Goal: Task Accomplishment & Management: Use online tool/utility

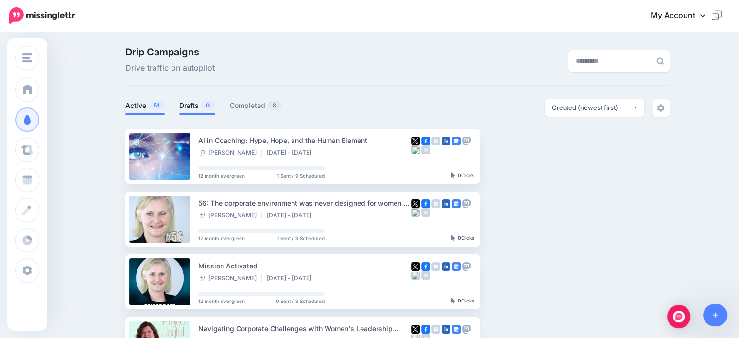
click at [188, 106] on link "Drafts 0" at bounding box center [197, 106] width 36 height 12
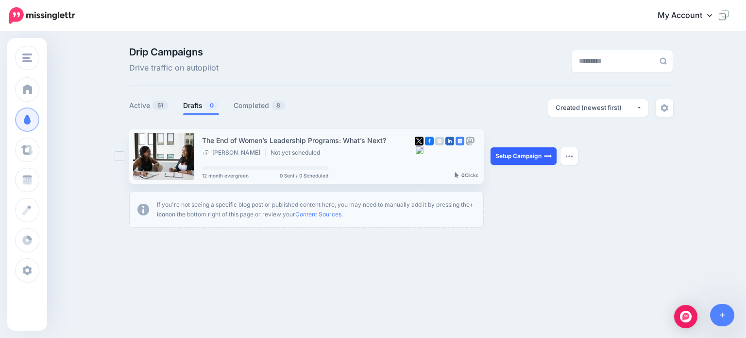
click at [527, 156] on link "Setup Campaign" at bounding box center [524, 155] width 66 height 17
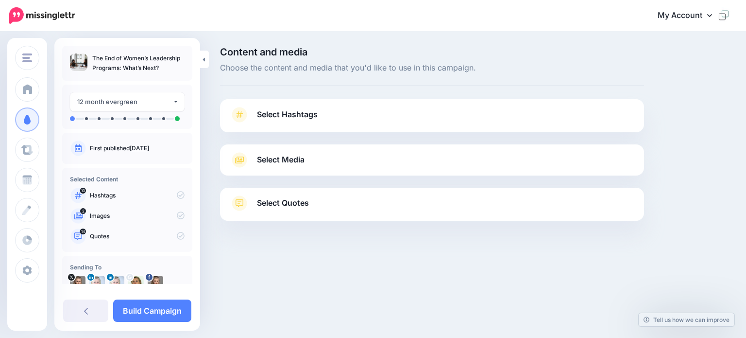
click at [261, 110] on span "Select Hashtags" at bounding box center [287, 114] width 61 height 13
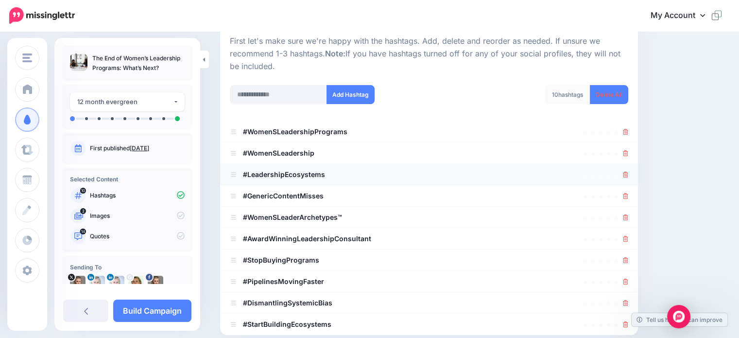
scroll to position [146, 0]
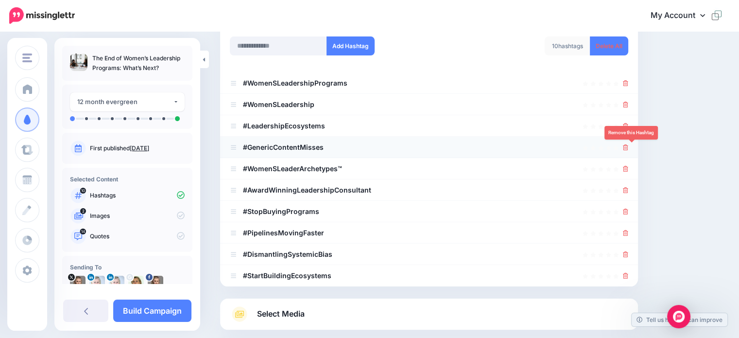
click at [628, 147] on icon at bounding box center [625, 147] width 5 height 6
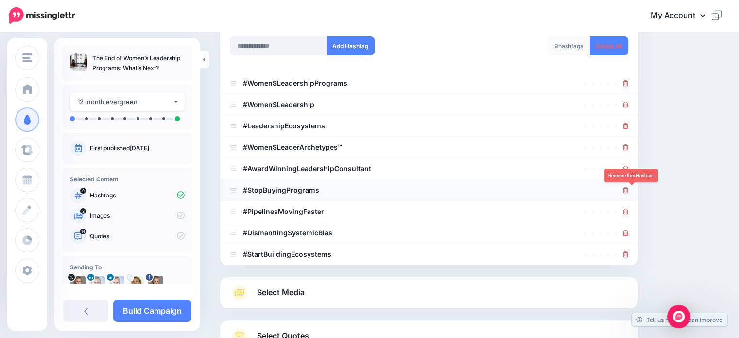
click at [628, 189] on icon at bounding box center [625, 190] width 5 height 6
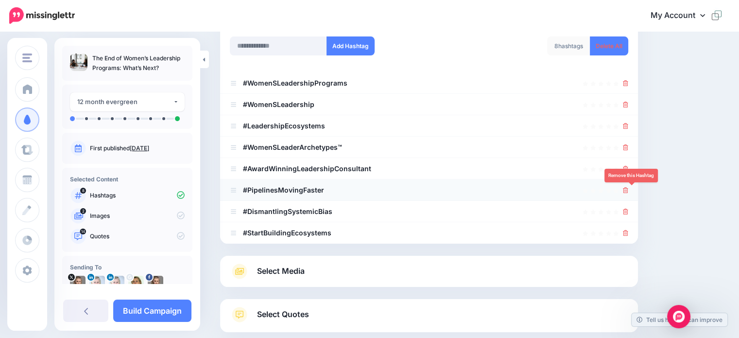
click at [628, 189] on icon at bounding box center [625, 190] width 5 height 6
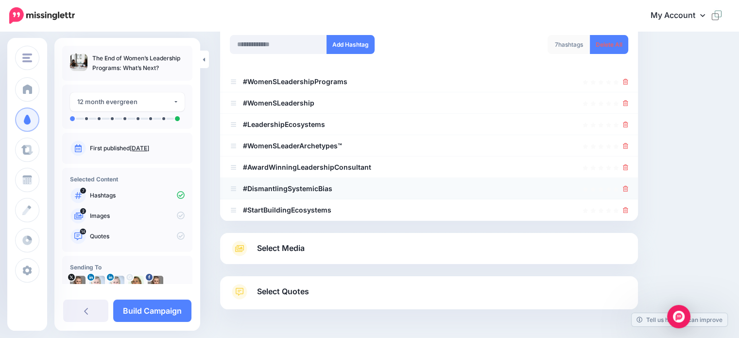
scroll to position [133, 0]
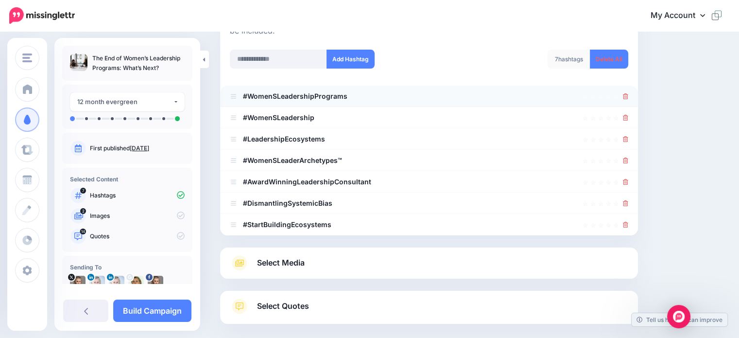
click at [275, 93] on b "#WomenSLeadershipPrograms" at bounding box center [295, 96] width 104 height 8
click at [279, 96] on b "#WomenSLeadershipPrograms" at bounding box center [295, 96] width 104 height 8
click at [233, 95] on icon at bounding box center [233, 96] width 7 height 6
drag, startPoint x: 276, startPoint y: 93, endPoint x: 255, endPoint y: 93, distance: 21.9
click at [276, 94] on b "#WomenSLeadershipPrograms" at bounding box center [295, 96] width 104 height 8
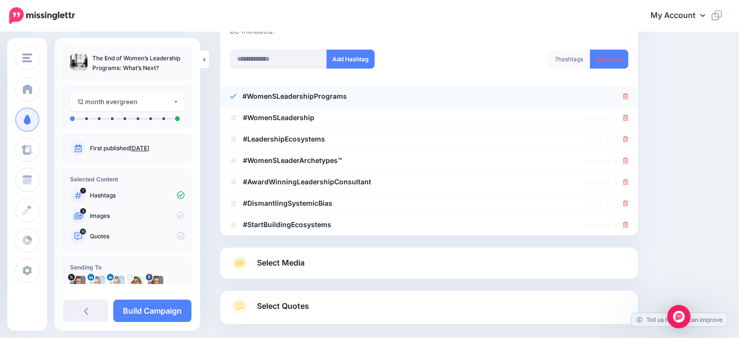
click at [277, 94] on b "#WomenSLeadershipPrograms" at bounding box center [294, 96] width 104 height 8
click at [275, 95] on b "#WomenSLeadershipPrograms" at bounding box center [294, 96] width 104 height 8
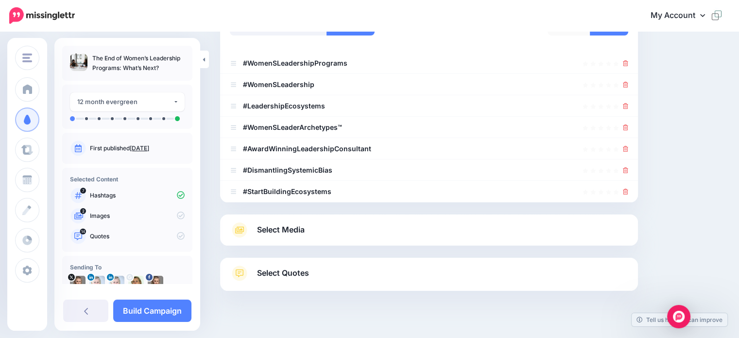
scroll to position [181, 0]
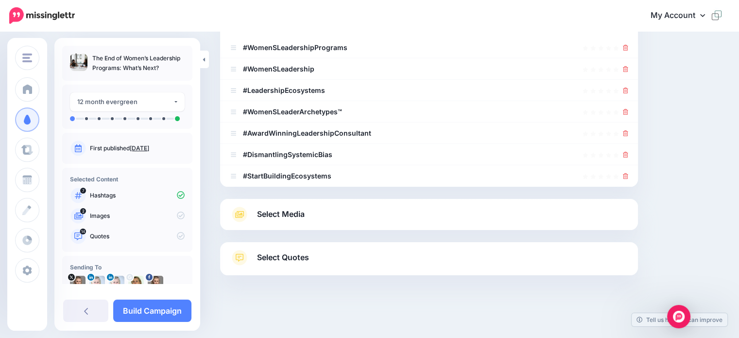
click at [289, 211] on span "Select Media" at bounding box center [281, 213] width 48 height 13
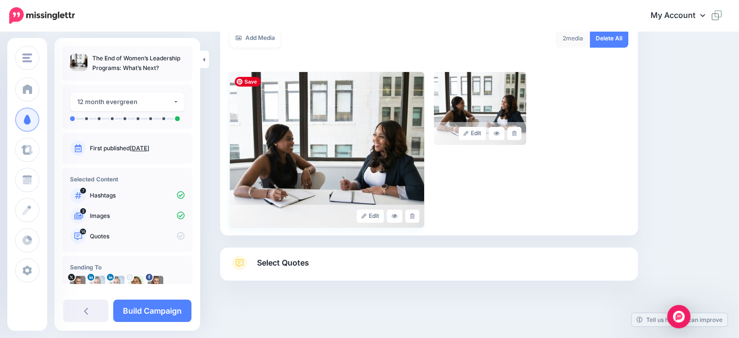
click at [348, 153] on img at bounding box center [327, 149] width 194 height 155
click at [285, 265] on span "Select Quotes" at bounding box center [283, 262] width 52 height 13
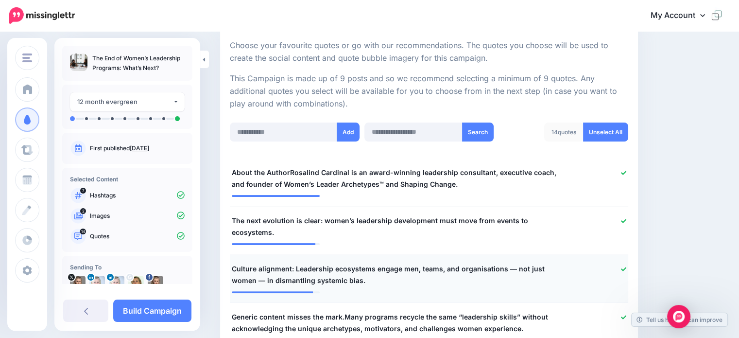
scroll to position [181, 0]
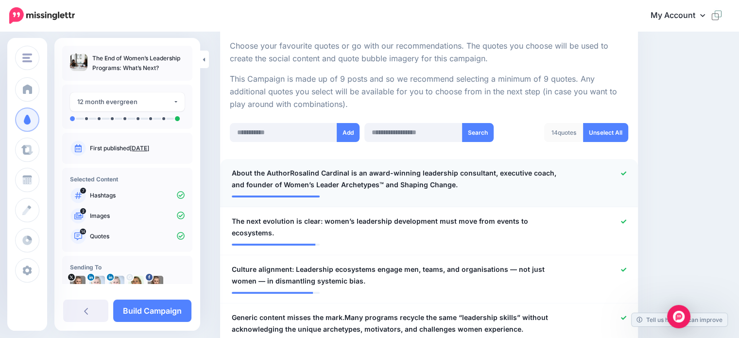
click at [626, 171] on icon at bounding box center [623, 173] width 5 height 5
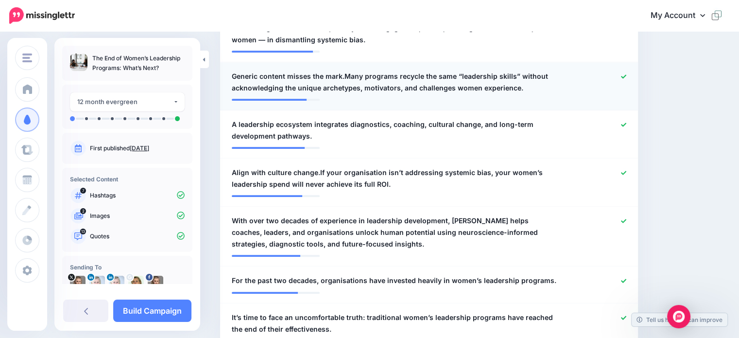
scroll to position [424, 0]
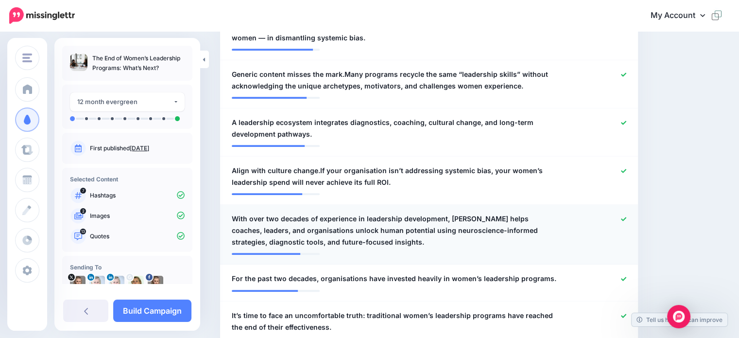
click at [626, 216] on icon at bounding box center [623, 218] width 5 height 5
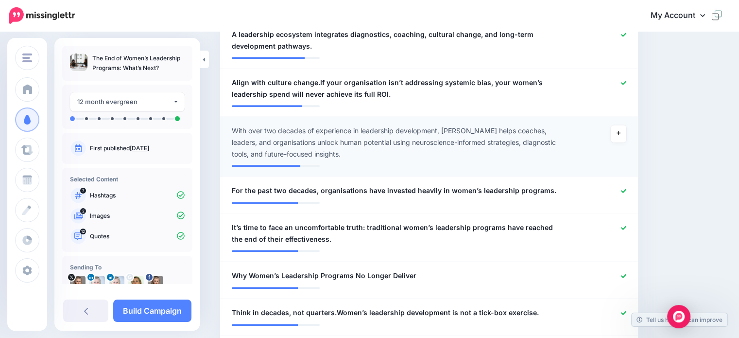
scroll to position [521, 0]
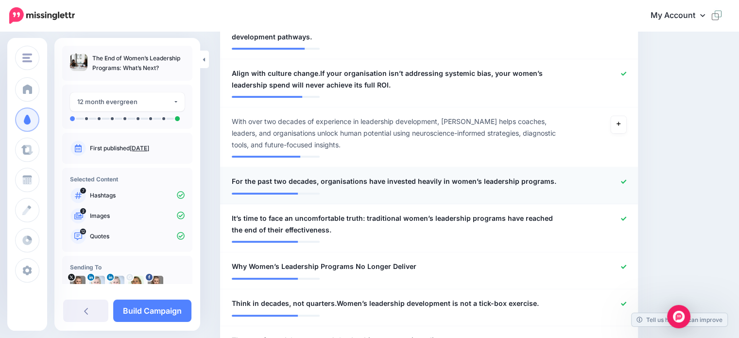
click at [626, 179] on icon at bounding box center [623, 181] width 5 height 5
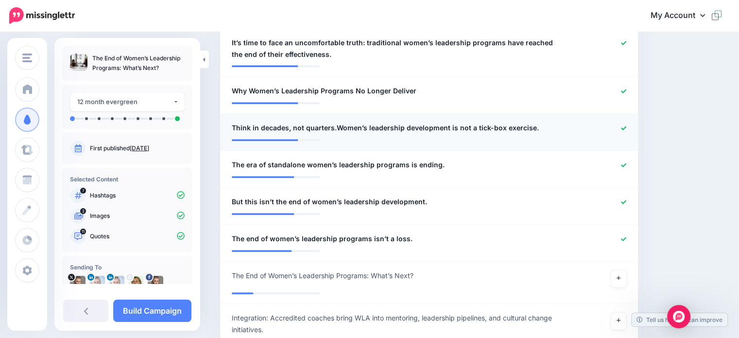
scroll to position [715, 0]
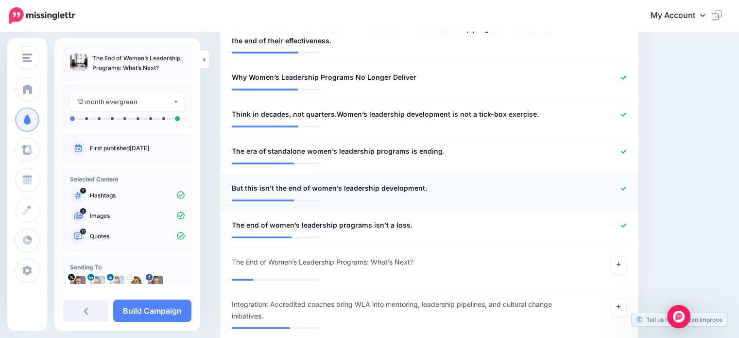
click at [626, 186] on icon at bounding box center [623, 188] width 5 height 4
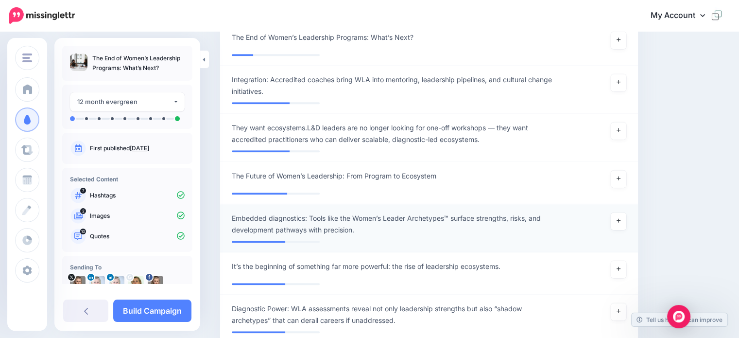
scroll to position [958, 0]
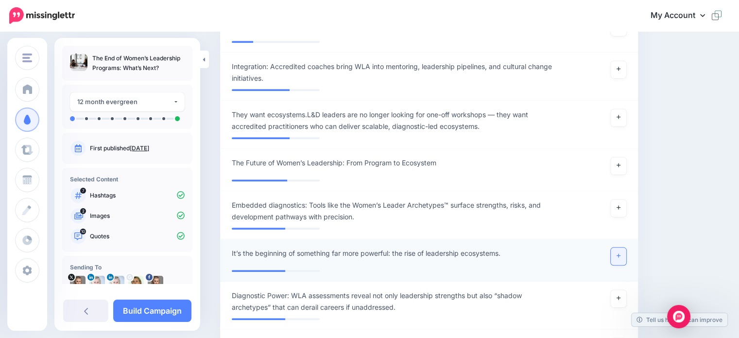
click at [620, 253] on icon at bounding box center [618, 255] width 4 height 5
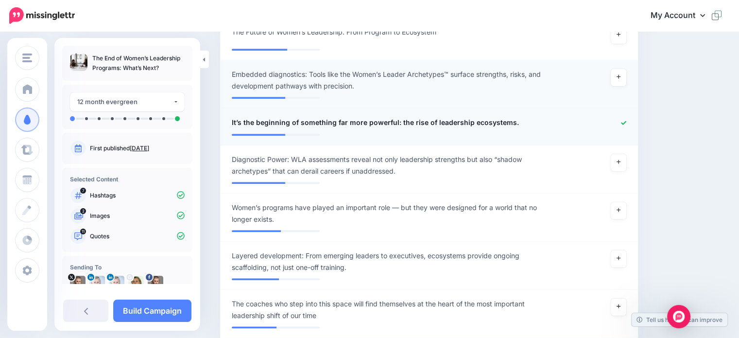
scroll to position [1104, 0]
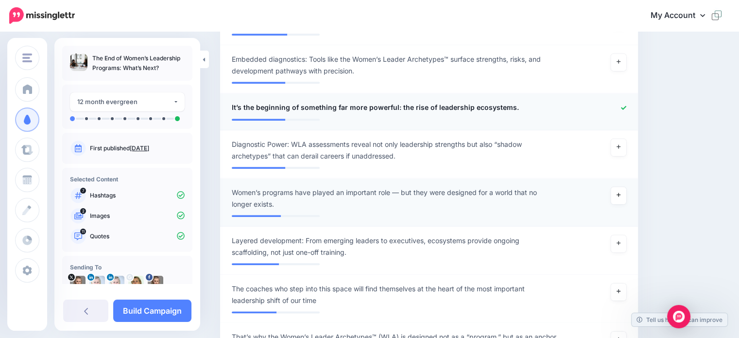
drag, startPoint x: 625, startPoint y: 185, endPoint x: 599, endPoint y: 194, distance: 27.8
click at [624, 187] on link at bounding box center [619, 195] width 16 height 17
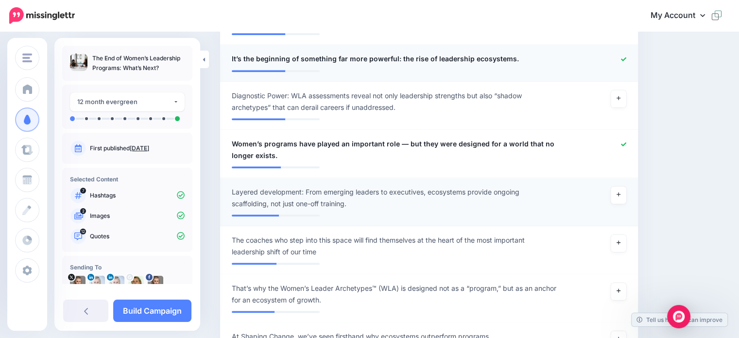
scroll to position [1201, 0]
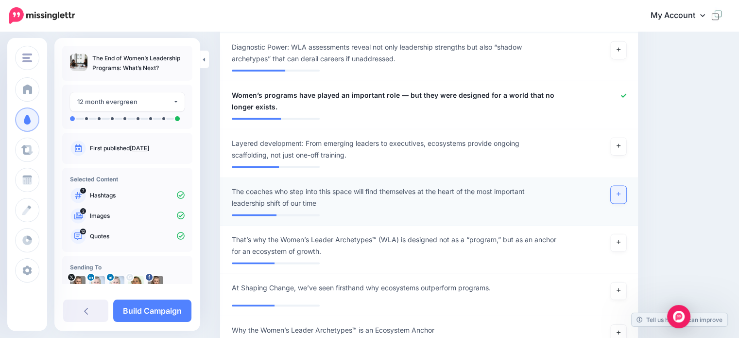
click at [620, 191] on icon at bounding box center [618, 193] width 4 height 5
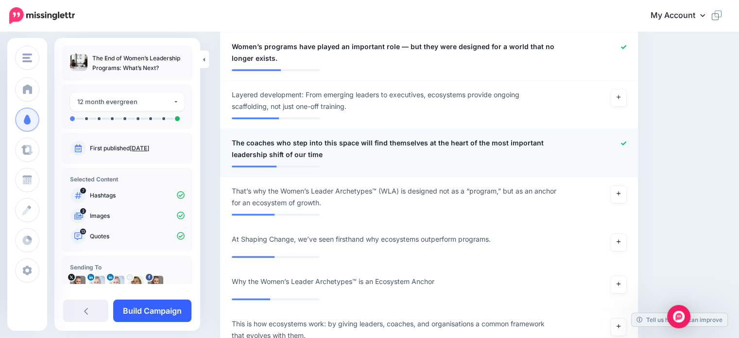
click at [153, 314] on link "Build Campaign" at bounding box center [152, 310] width 78 height 22
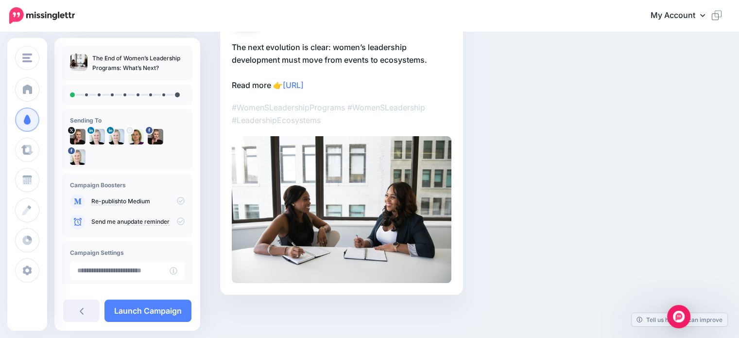
scroll to position [12, 0]
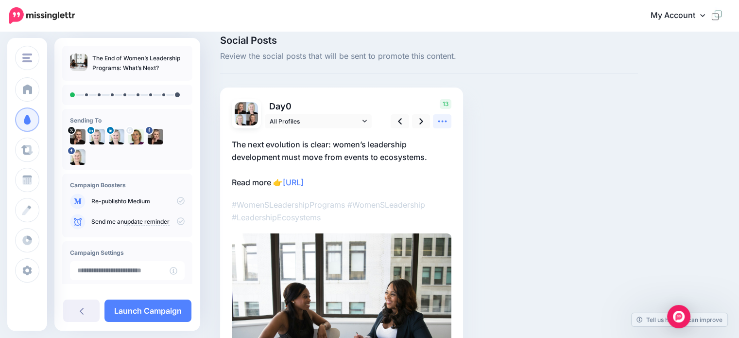
click at [439, 119] on icon at bounding box center [442, 121] width 10 height 10
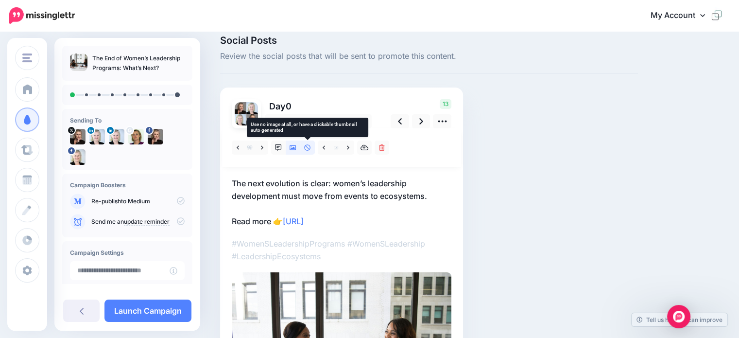
click at [307, 150] on icon at bounding box center [307, 147] width 6 height 6
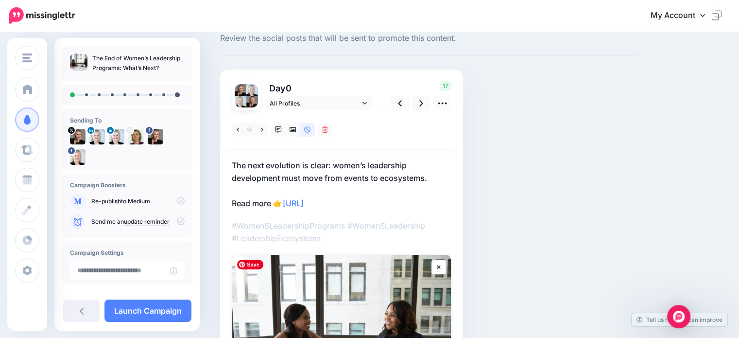
scroll to position [0, 0]
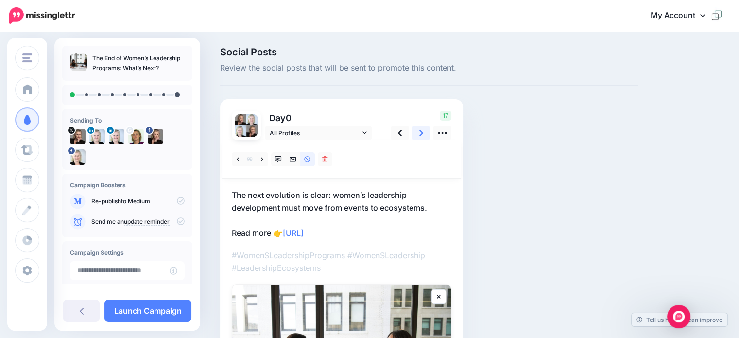
click at [422, 130] on icon at bounding box center [421, 133] width 4 height 10
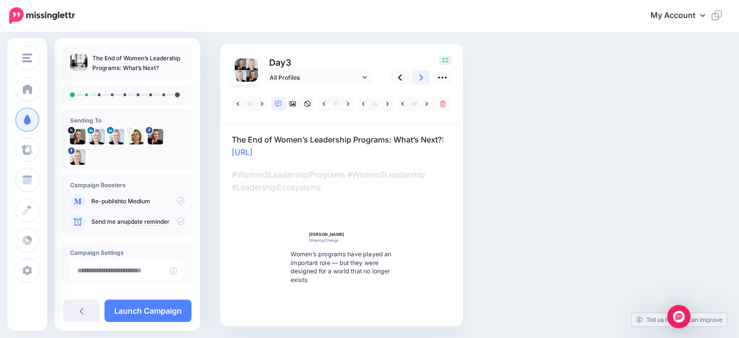
scroll to position [39, 0]
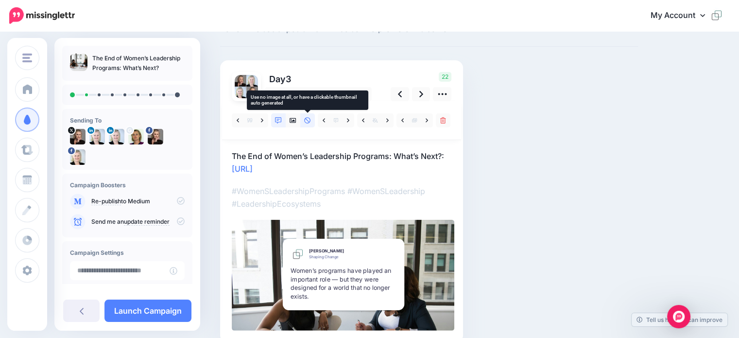
click at [307, 125] on link at bounding box center [307, 120] width 15 height 14
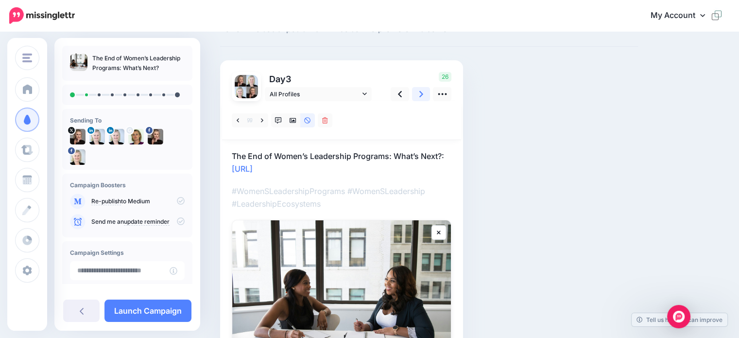
click at [423, 93] on icon at bounding box center [421, 94] width 4 height 10
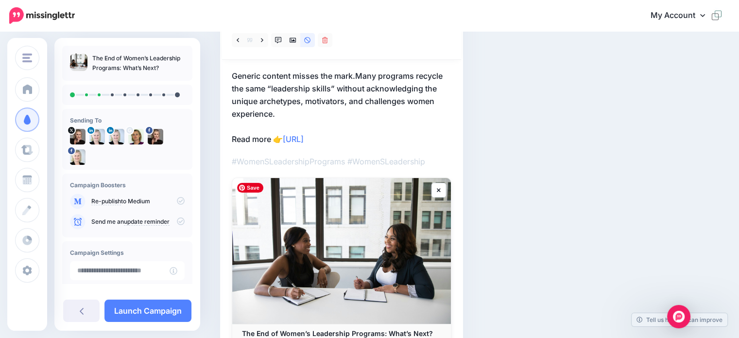
scroll to position [43, 0]
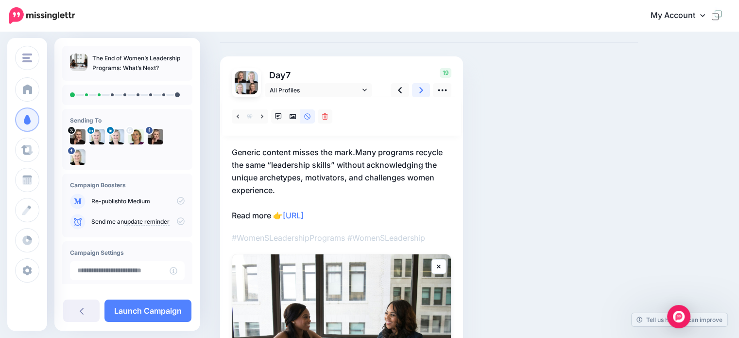
click at [420, 89] on icon at bounding box center [421, 90] width 4 height 10
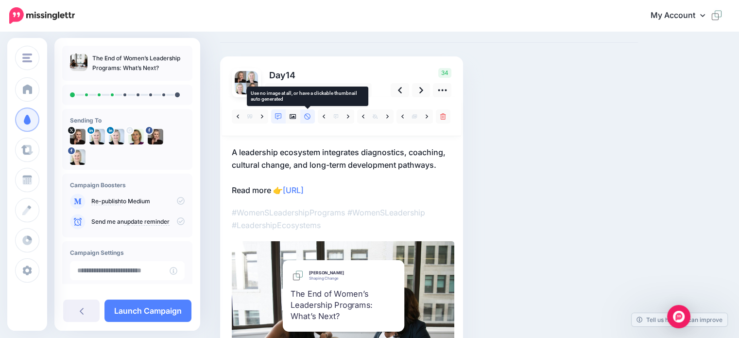
click at [310, 117] on icon at bounding box center [307, 116] width 6 height 6
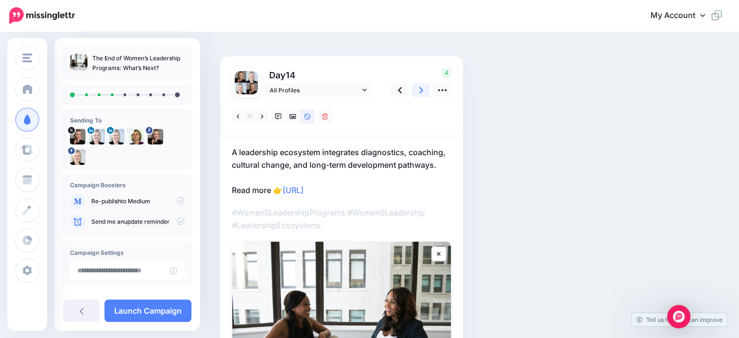
click at [421, 91] on icon at bounding box center [421, 90] width 4 height 6
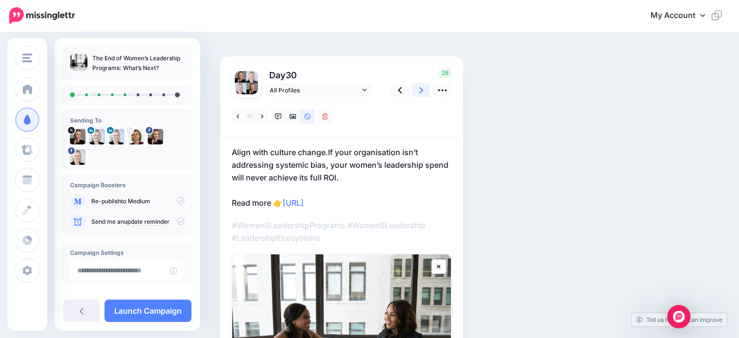
click at [422, 88] on icon at bounding box center [421, 90] width 4 height 10
click at [424, 88] on link at bounding box center [421, 90] width 18 height 14
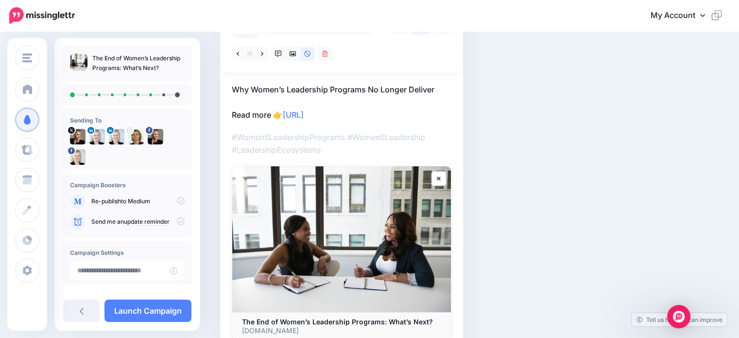
scroll to position [17, 0]
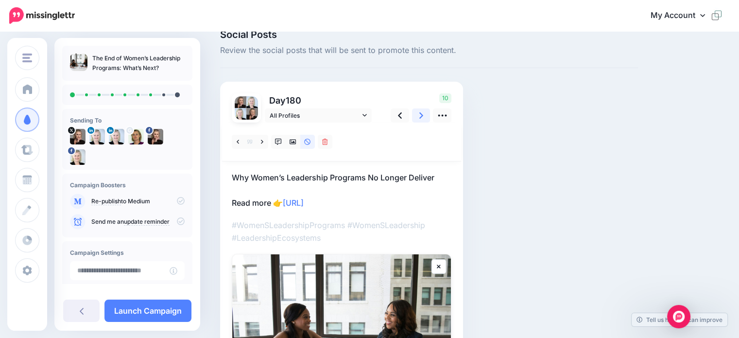
click at [420, 116] on icon at bounding box center [421, 115] width 4 height 10
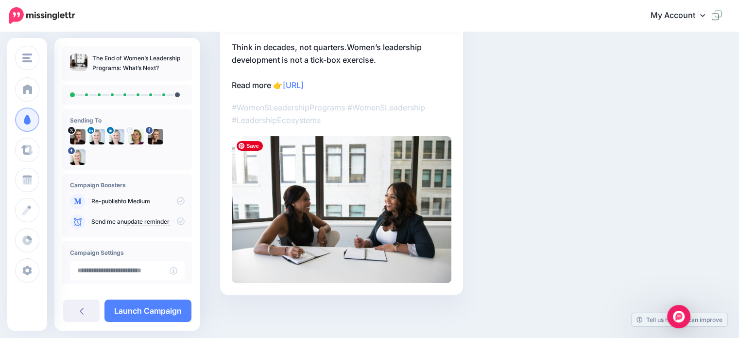
scroll to position [51, 0]
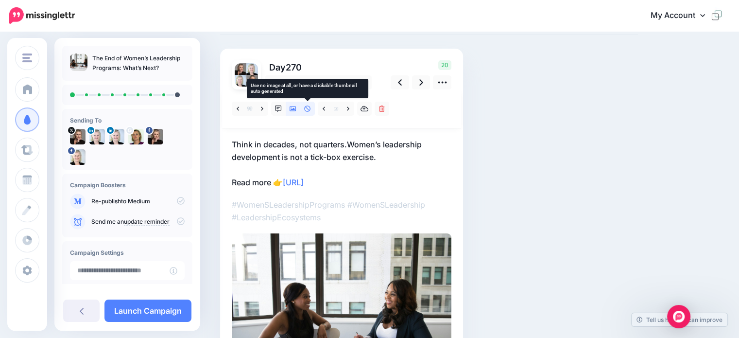
click at [305, 106] on icon at bounding box center [307, 108] width 6 height 6
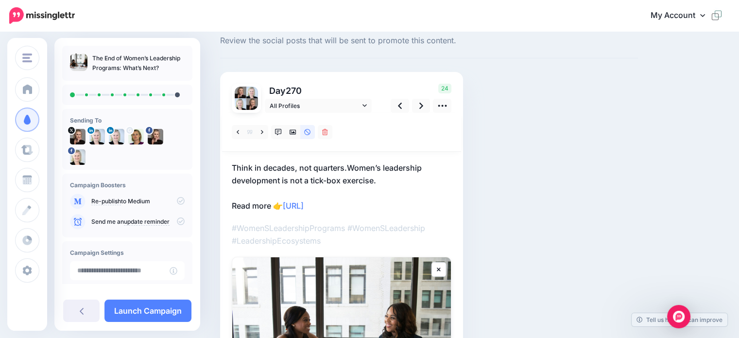
scroll to position [49, 0]
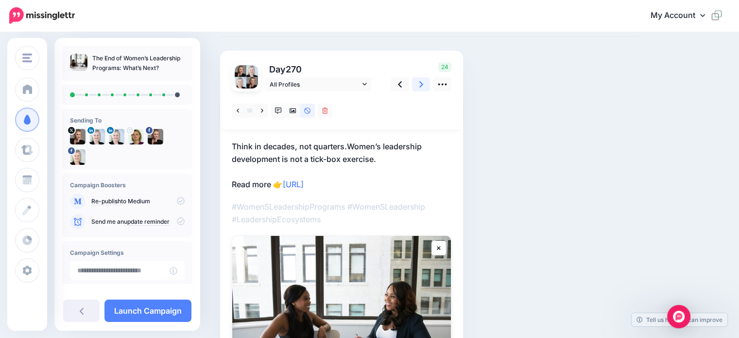
click at [422, 85] on icon at bounding box center [421, 84] width 4 height 10
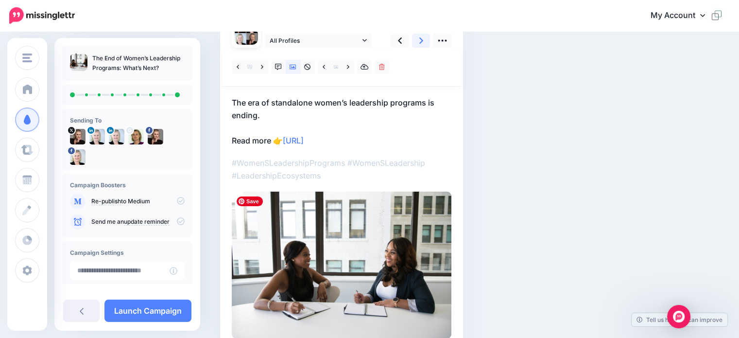
scroll to position [2, 0]
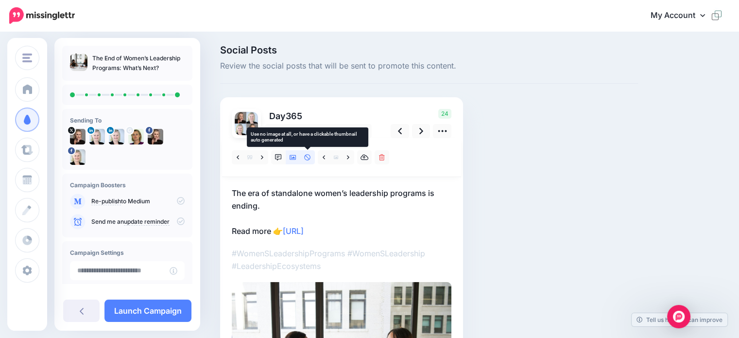
click at [307, 153] on link at bounding box center [307, 157] width 15 height 14
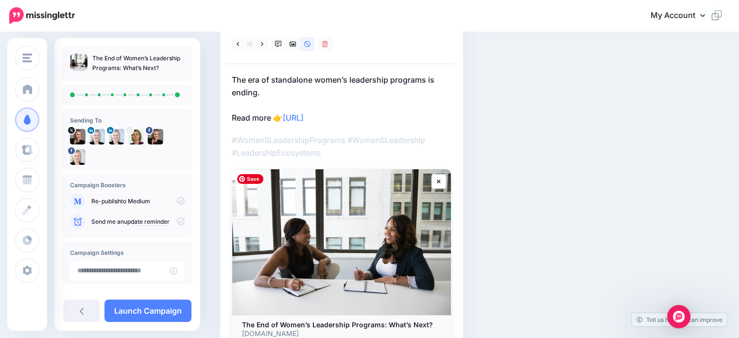
scroll to position [99, 0]
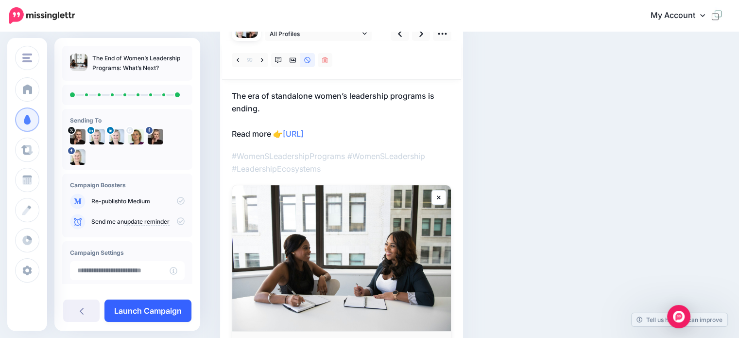
click at [173, 306] on link "Launch Campaign" at bounding box center [147, 310] width 87 height 22
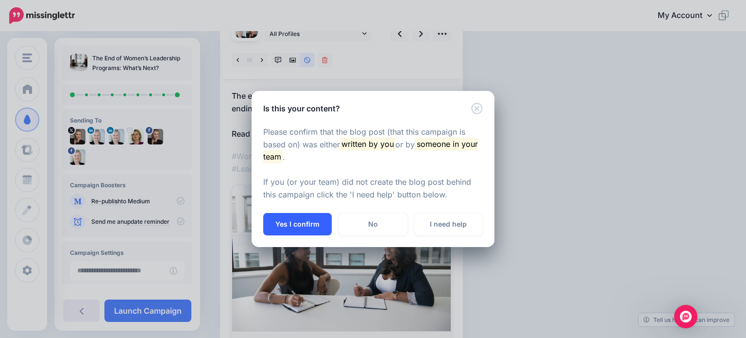
click at [294, 228] on button "Yes I confirm" at bounding box center [297, 224] width 68 height 22
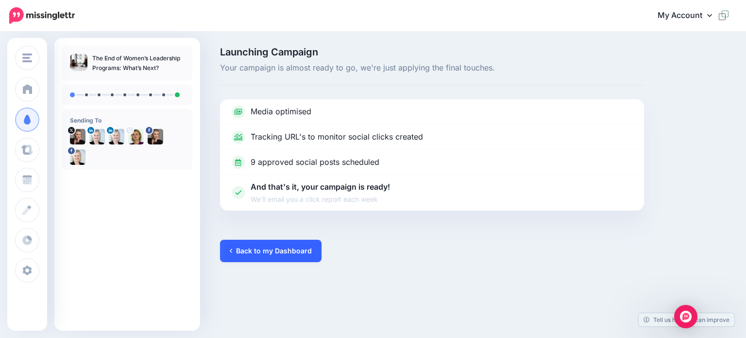
click at [252, 249] on link "Back to my Dashboard" at bounding box center [271, 250] width 102 height 22
